Goal: Task Accomplishment & Management: Use online tool/utility

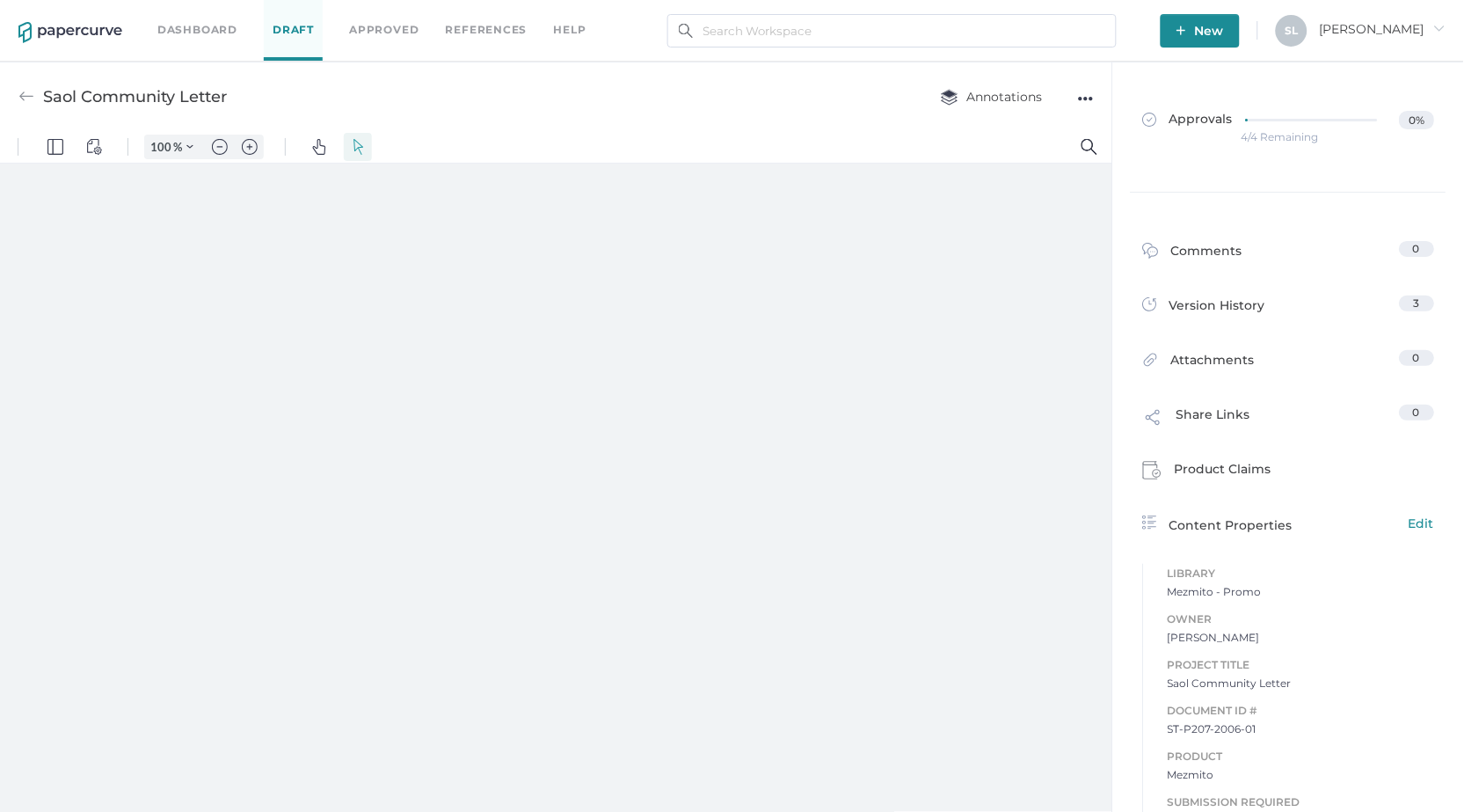
type input "85"
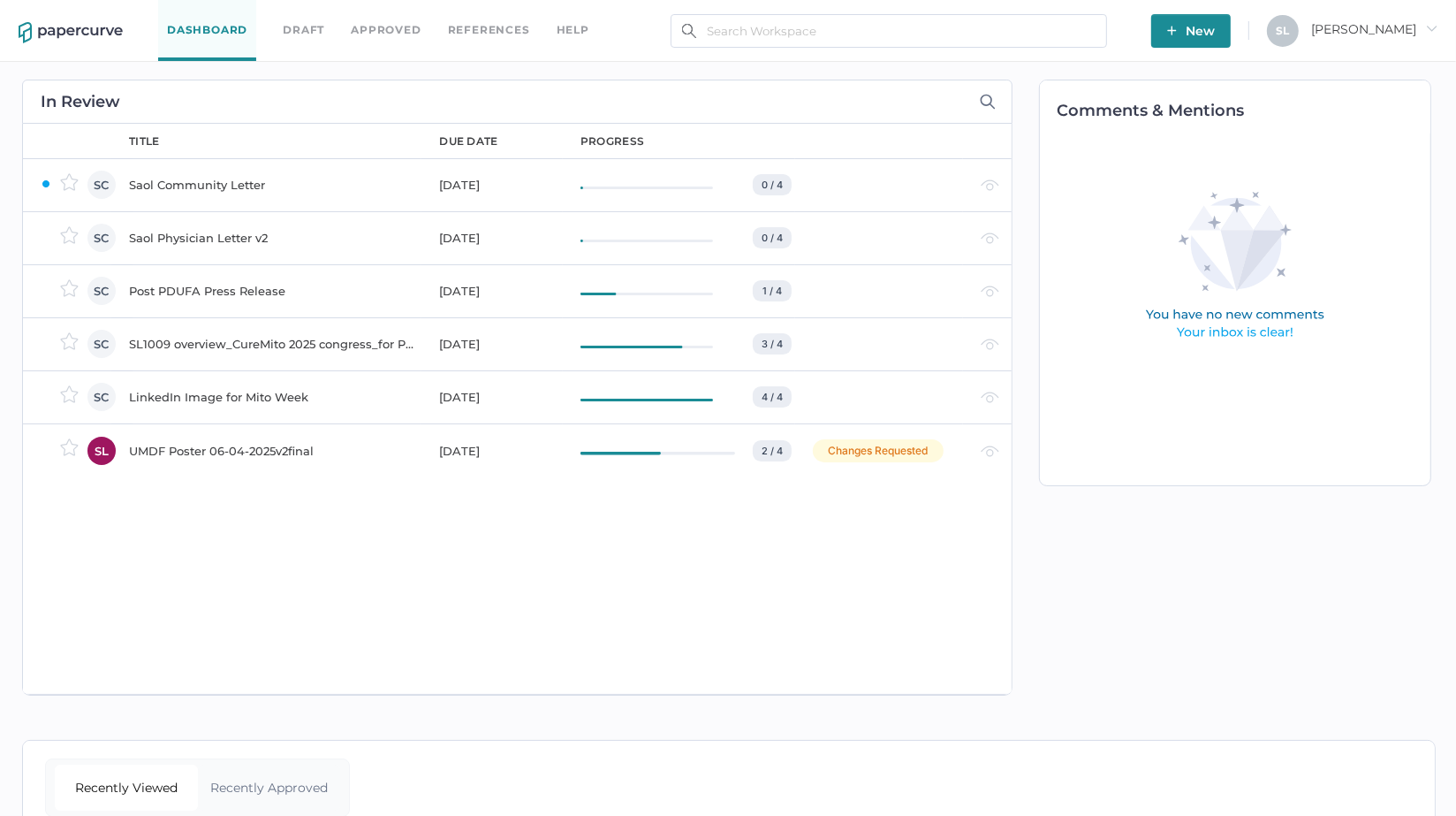
click at [198, 183] on div "Saol Community Letter" at bounding box center [273, 185] width 288 height 21
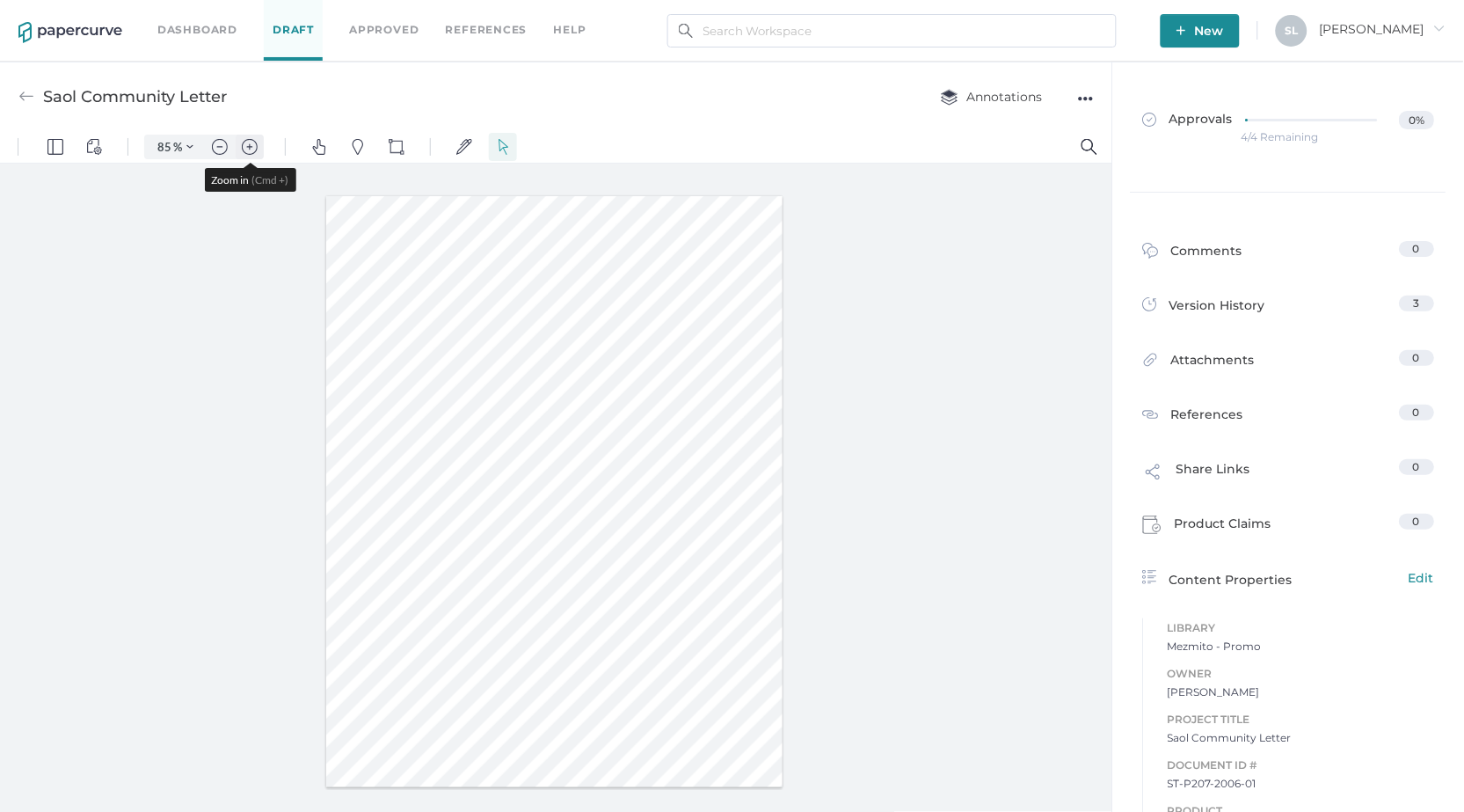
click at [250, 145] on img "Zoom in" at bounding box center [249, 146] width 16 height 16
type input "135"
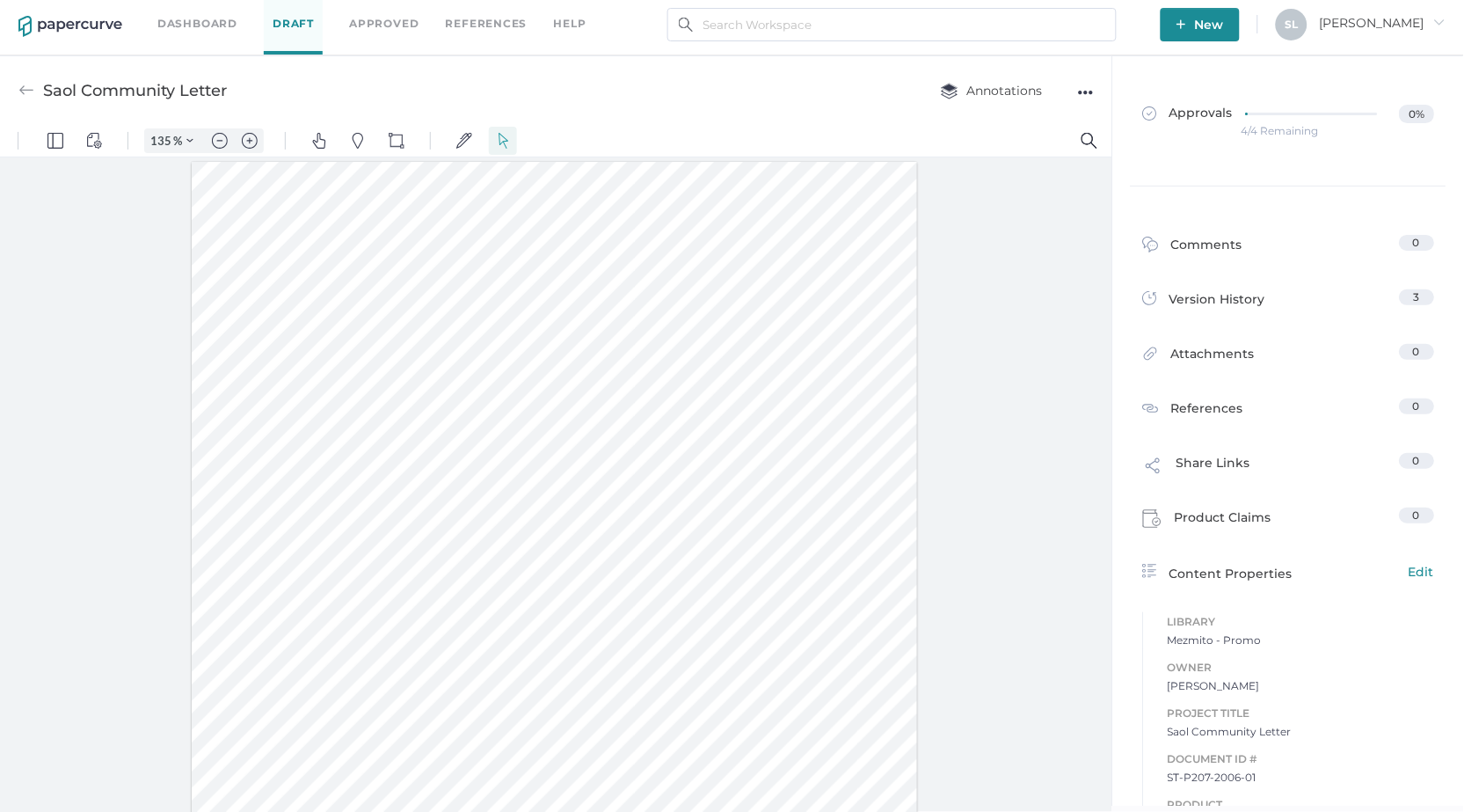
scroll to position [292, 0]
click at [25, 89] on img at bounding box center [26, 90] width 16 height 16
click at [210, 21] on link "Dashboard" at bounding box center [197, 24] width 80 height 19
